Goal: Answer question/provide support: Share knowledge or assist other users

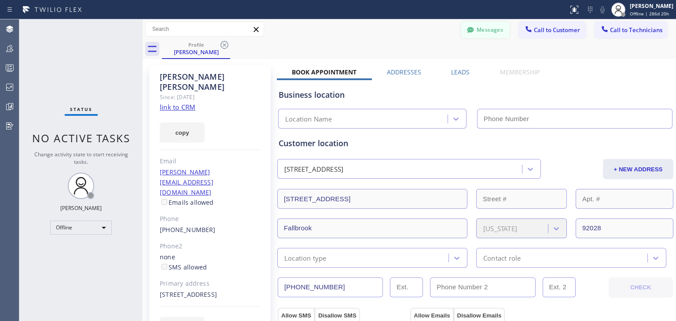
click at [484, 26] on button "Messages" at bounding box center [485, 30] width 48 height 17
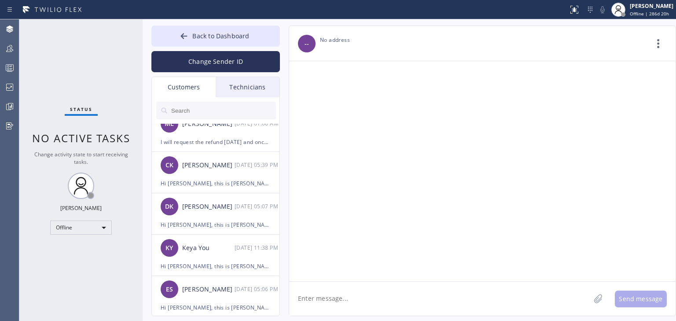
scroll to position [1795, 0]
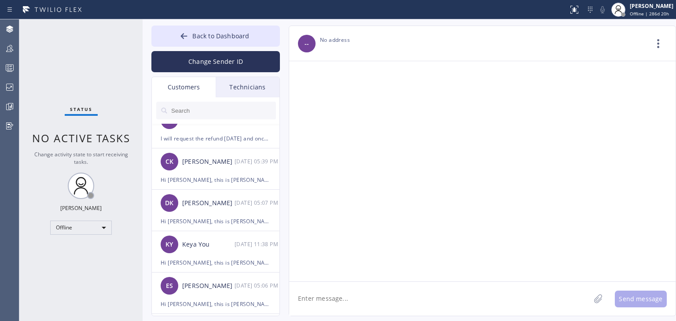
click at [244, 76] on div "Back to Dashboard Change Sender ID Customers Technicians [PERSON_NAME] [DATE] 1…" at bounding box center [215, 171] width 128 height 290
click at [204, 84] on div "Customers" at bounding box center [184, 87] width 64 height 20
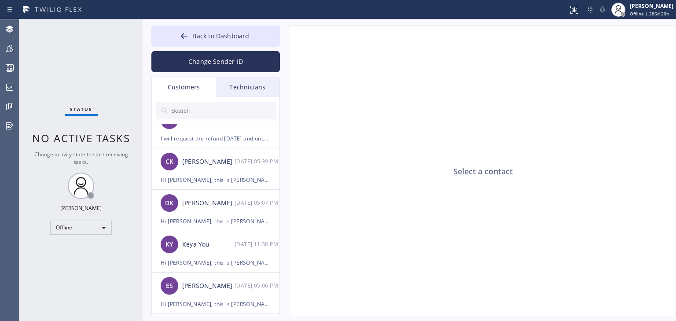
click at [264, 90] on div "Technicians" at bounding box center [248, 87] width 64 height 20
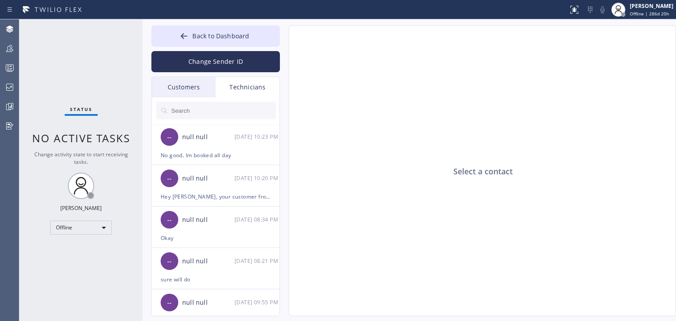
click at [202, 93] on div "Customers" at bounding box center [184, 87] width 64 height 20
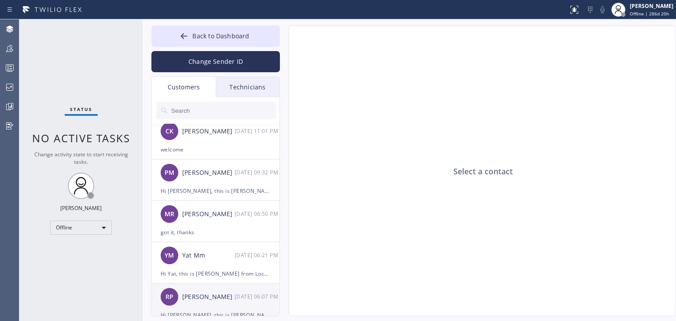
scroll to position [2499, 0]
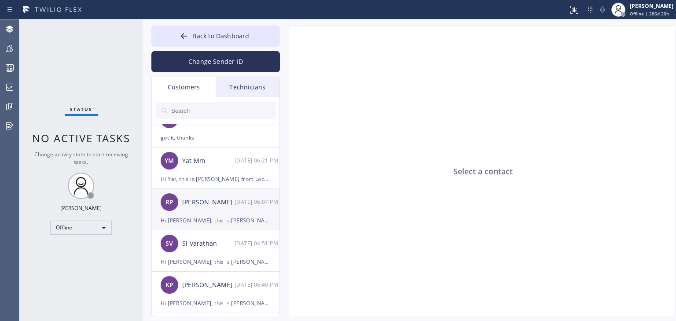
click at [205, 204] on div "Ritu Patel" at bounding box center [208, 202] width 52 height 10
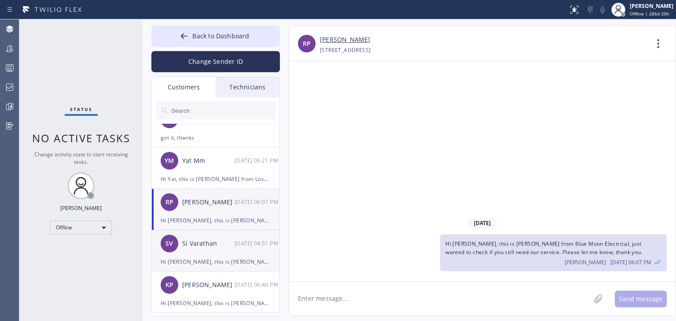
click at [194, 238] on div "SV Si Varathan 08/12 04:51 PM" at bounding box center [216, 243] width 128 height 26
